Goal: Transaction & Acquisition: Purchase product/service

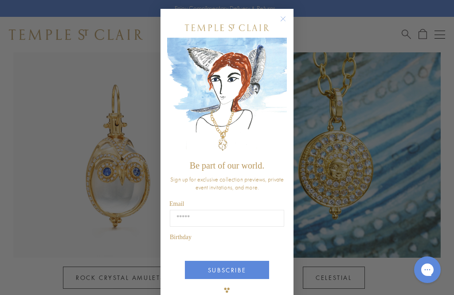
scroll to position [430, 0]
click at [288, 24] on icon "Close dialog" at bounding box center [282, 18] width 11 height 11
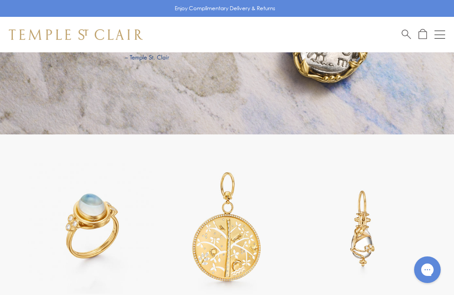
scroll to position [1321, 0]
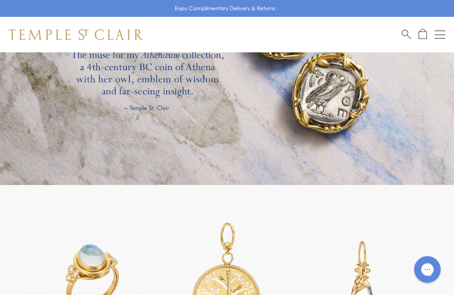
click at [406, 34] on span "Search" at bounding box center [405, 33] width 9 height 9
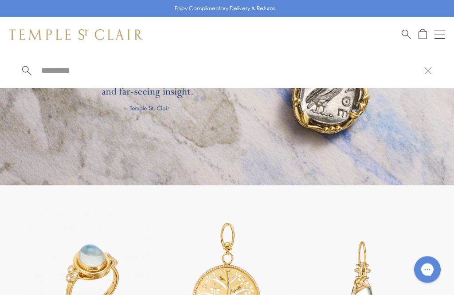
scroll to position [1321, 0]
click at [73, 74] on input "search" at bounding box center [232, 70] width 384 height 10
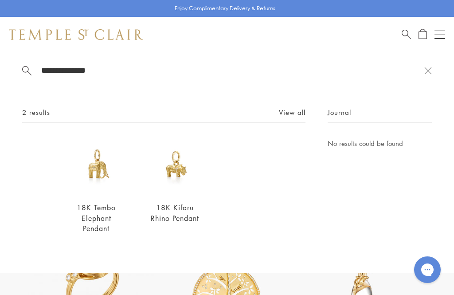
type input "**********"
click at [298, 111] on link "View all" at bounding box center [292, 112] width 27 height 10
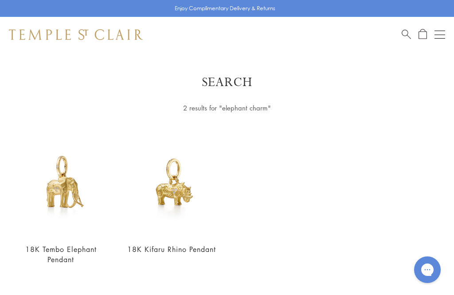
click at [33, 245] on link "18K Tembo Elephant Pendant" at bounding box center [60, 254] width 71 height 20
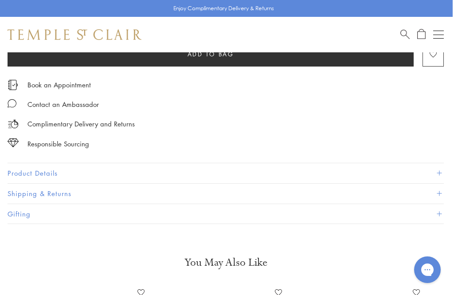
scroll to position [532, 1]
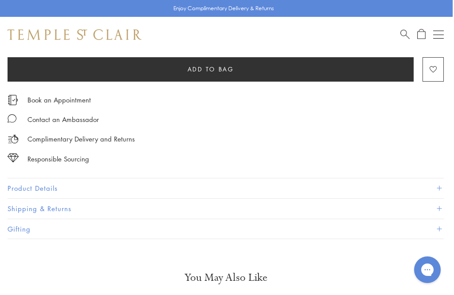
click at [15, 187] on button "Product Details" at bounding box center [226, 188] width 436 height 20
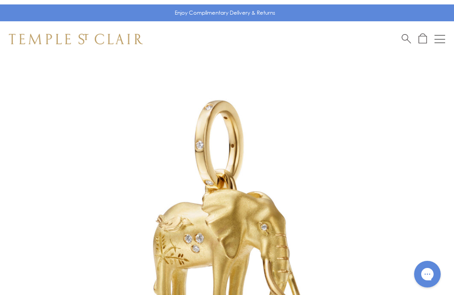
scroll to position [39, 0]
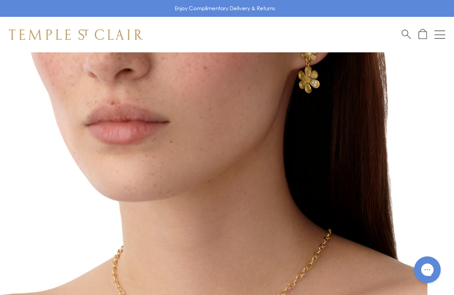
click at [411, 147] on img at bounding box center [213, 226] width 427 height 427
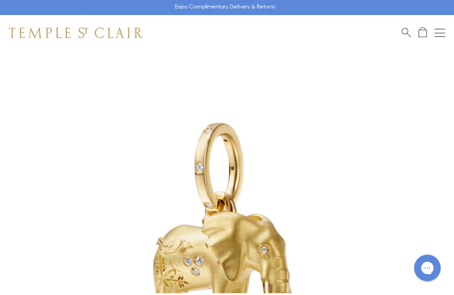
scroll to position [0, 0]
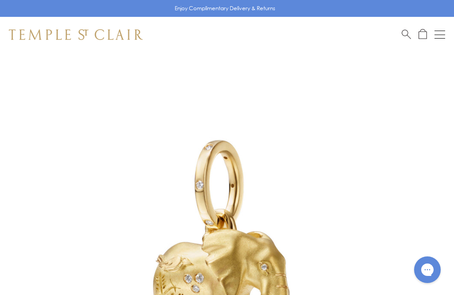
click at [405, 31] on span "Search" at bounding box center [405, 33] width 9 height 9
click at [71, 74] on input "search" at bounding box center [232, 70] width 384 height 10
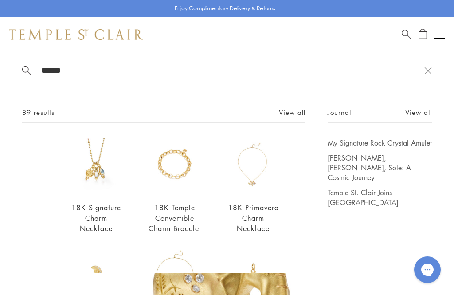
type input "******"
click at [293, 112] on link "View all" at bounding box center [292, 112] width 27 height 10
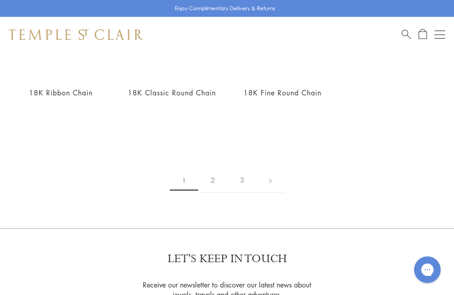
scroll to position [1448, 0]
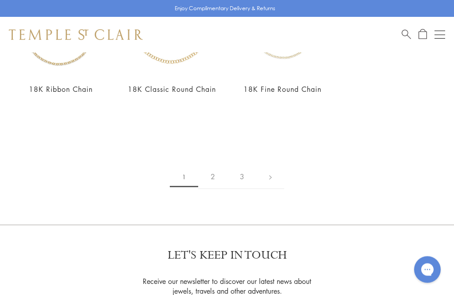
click at [207, 181] on link "2" at bounding box center [212, 177] width 29 height 24
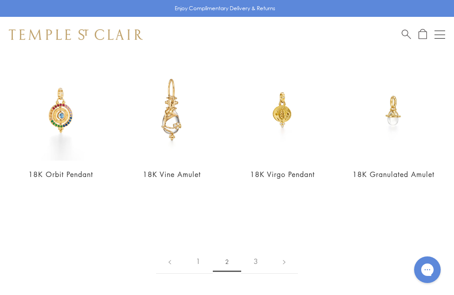
scroll to position [1385, 0]
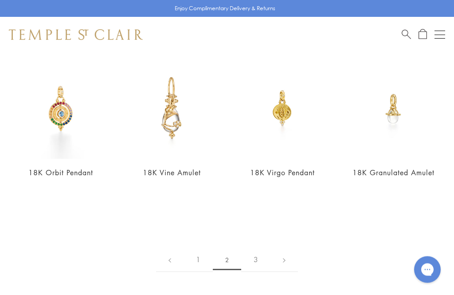
click at [253, 248] on link "3" at bounding box center [255, 260] width 29 height 24
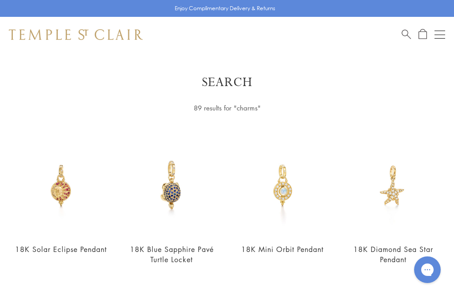
click at [405, 34] on span "Search" at bounding box center [405, 33] width 9 height 9
click at [404, 35] on span "Search" at bounding box center [405, 33] width 9 height 9
click at [403, 37] on span "Search" at bounding box center [405, 33] width 9 height 9
click at [48, 65] on input "search" at bounding box center [232, 70] width 384 height 10
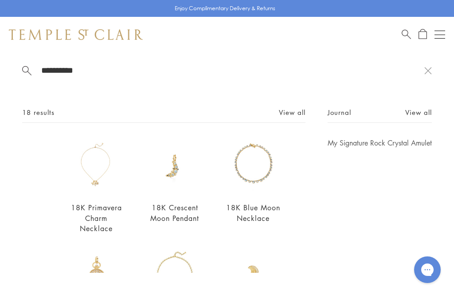
type input "**********"
click at [295, 116] on link "View all" at bounding box center [292, 112] width 27 height 10
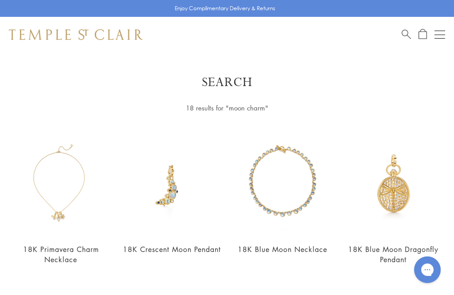
click at [407, 34] on span "Search" at bounding box center [405, 33] width 9 height 9
click at [345, 66] on input "search" at bounding box center [232, 70] width 384 height 10
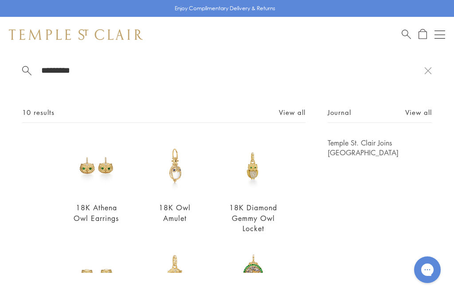
type input "*********"
click at [294, 113] on link "View all" at bounding box center [292, 112] width 27 height 10
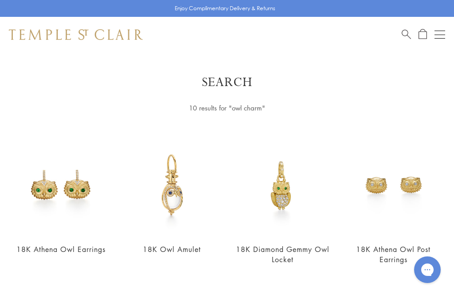
click at [156, 208] on img at bounding box center [171, 185] width 100 height 100
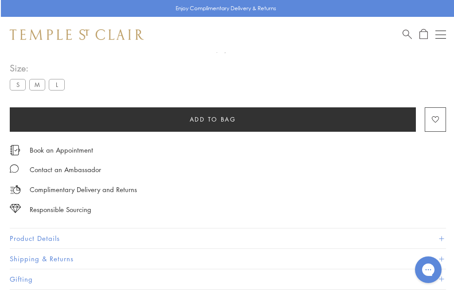
scroll to position [490, 0]
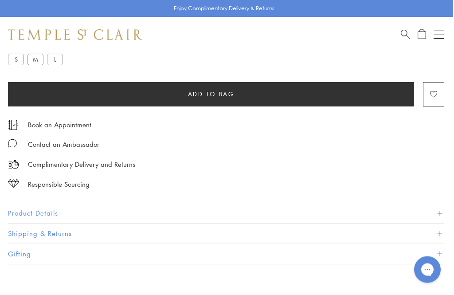
click at [20, 214] on button "Product Details" at bounding box center [226, 213] width 436 height 20
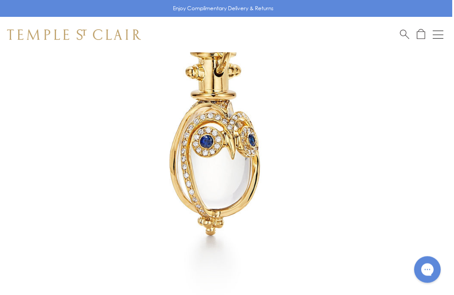
scroll to position [156, 2]
click at [397, 31] on div "Shop Shop Categories Amulets Pendants & Charms Lockets Chains & Leather Cords E…" at bounding box center [225, 34] width 454 height 35
click at [403, 37] on span "Search" at bounding box center [404, 33] width 9 height 9
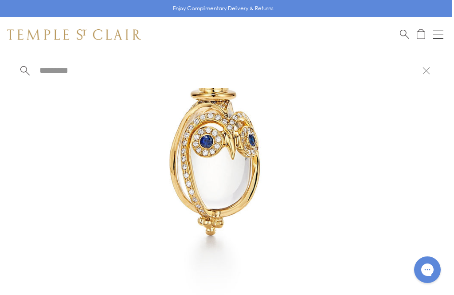
click at [55, 68] on input "search" at bounding box center [231, 70] width 384 height 10
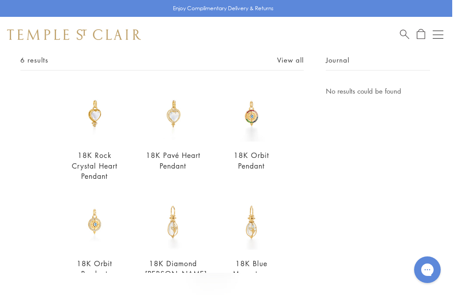
scroll to position [52, 0]
type input "**********"
click at [288, 59] on link "View all" at bounding box center [290, 60] width 27 height 10
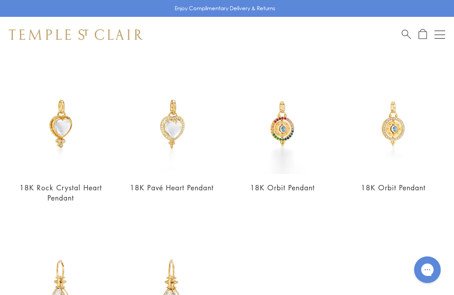
scroll to position [52, 0]
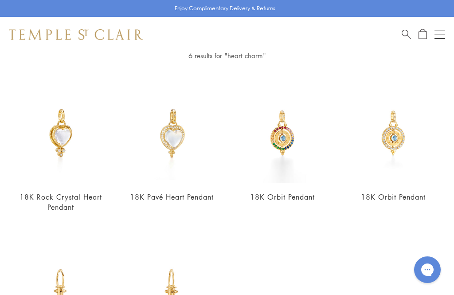
click at [405, 32] on span "Search" at bounding box center [405, 33] width 9 height 9
click at [56, 74] on input "search" at bounding box center [232, 70] width 384 height 10
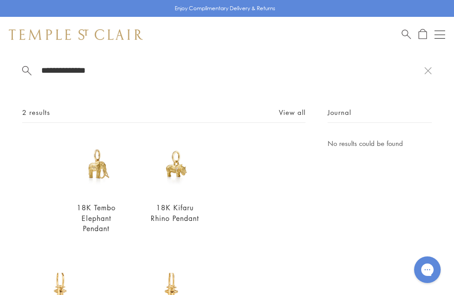
type input "**********"
click at [288, 117] on link "View all" at bounding box center [292, 112] width 27 height 10
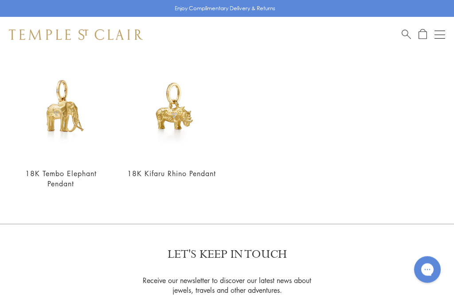
scroll to position [75, 0]
click at [52, 167] on div "18K Tembo Elephant Pendant From $7,500" at bounding box center [61, 130] width 100 height 141
click at [54, 176] on link "18K Tembo Elephant Pendant" at bounding box center [60, 179] width 71 height 20
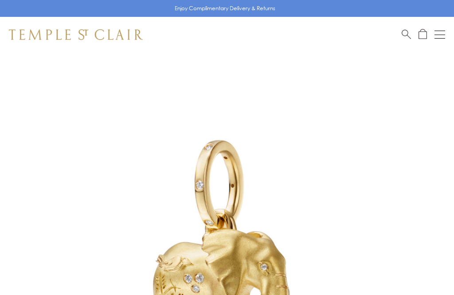
scroll to position [28, 0]
